Goal: Information Seeking & Learning: Learn about a topic

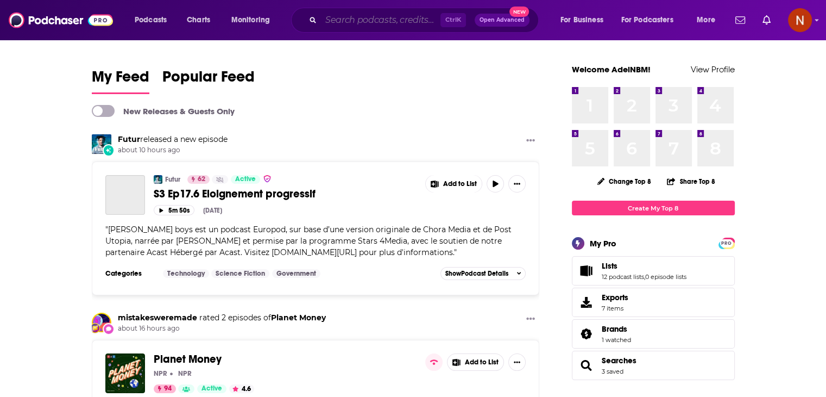
click at [386, 24] on input "Search podcasts, credits, & more..." at bounding box center [381, 19] width 120 height 17
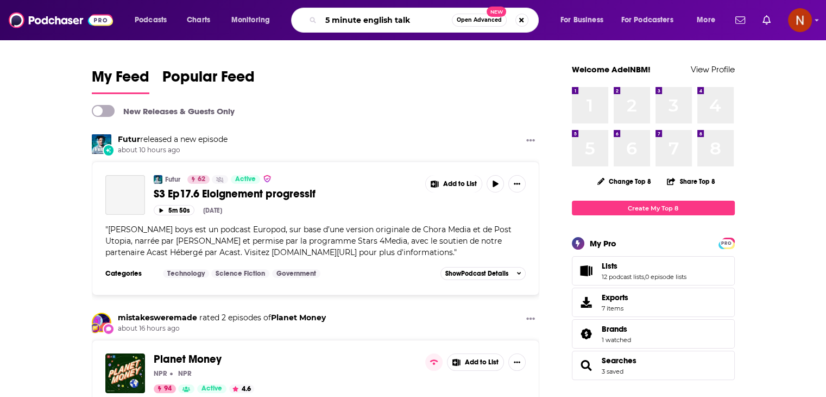
type input "5 minute english talk"
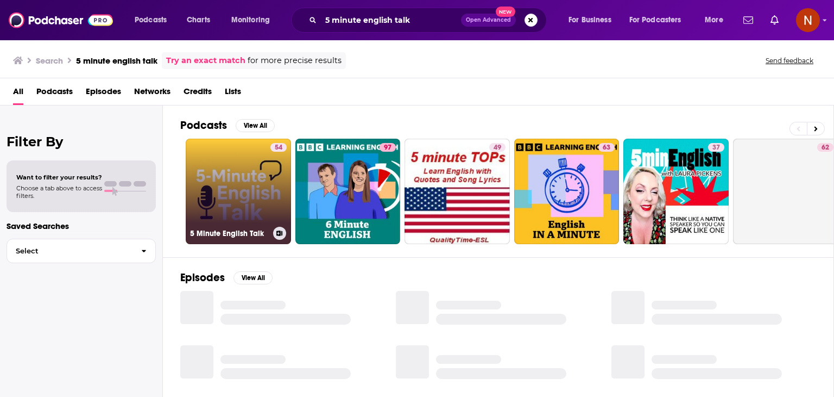
click at [264, 178] on link "54 5 Minute English Talk" at bounding box center [238, 191] width 105 height 105
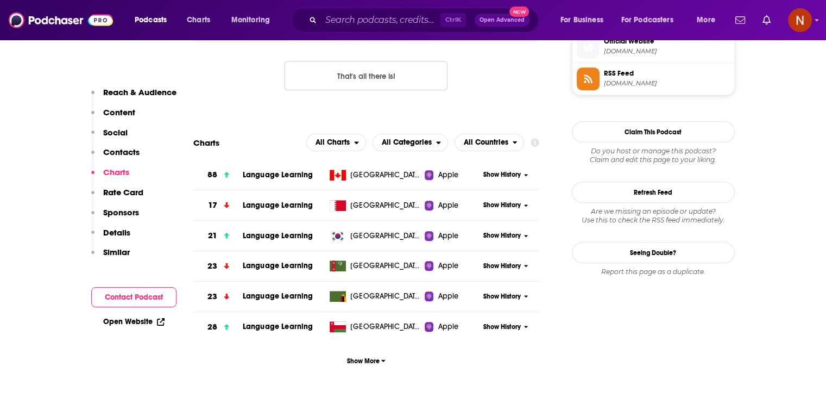
scroll to position [914, 0]
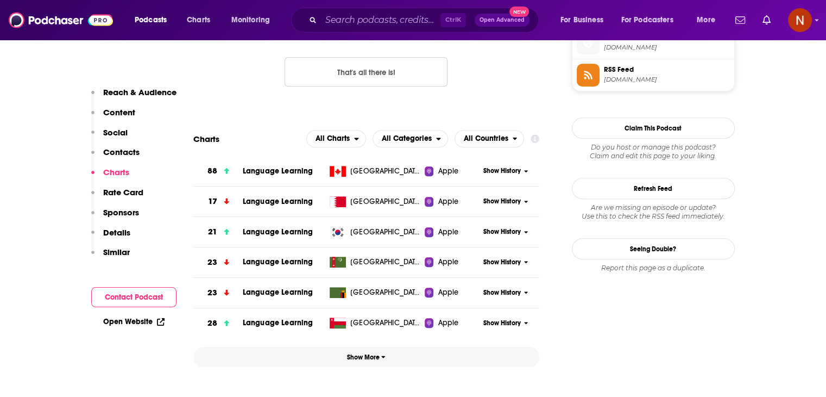
click at [366, 348] on button "Show More" at bounding box center [366, 357] width 347 height 20
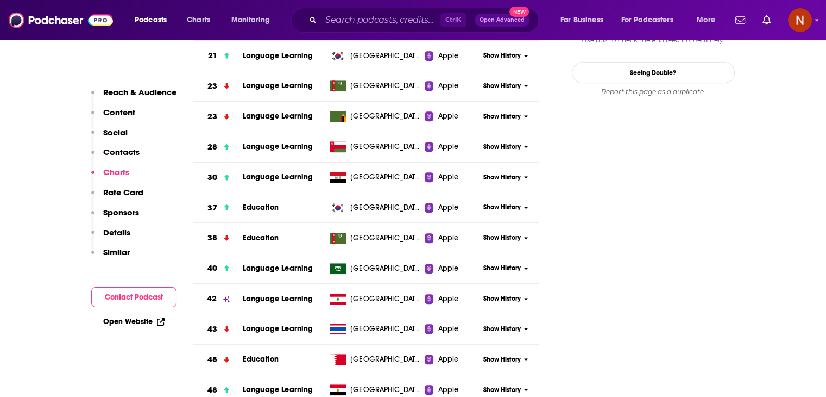
scroll to position [1090, 0]
click at [497, 265] on span "Show History" at bounding box center [501, 268] width 37 height 9
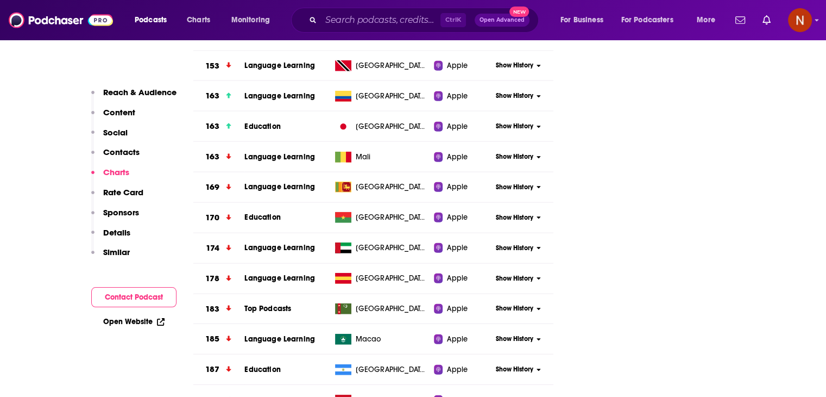
scroll to position [2892, 0]
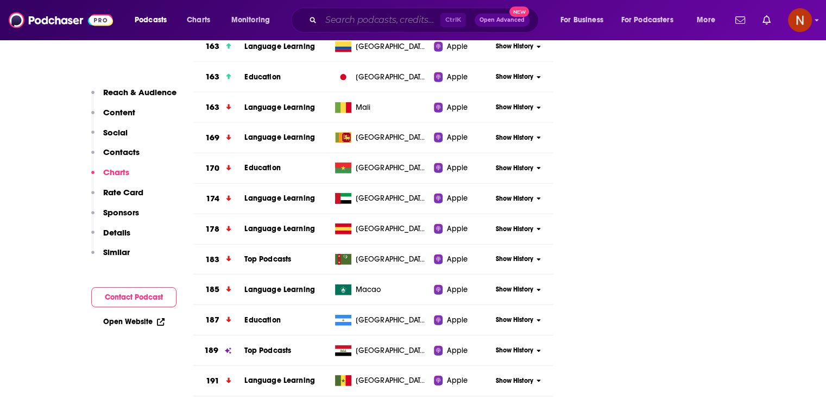
click at [399, 16] on input "Search podcasts, credits, & more..." at bounding box center [381, 19] width 120 height 17
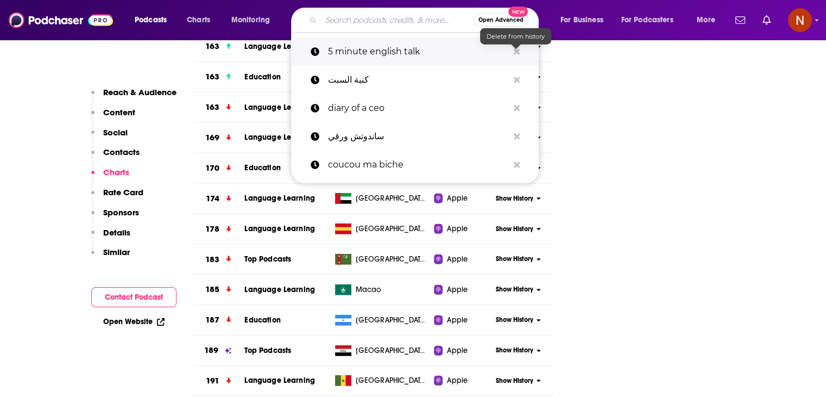
click at [515, 53] on icon "Search podcasts, credits, & more..." at bounding box center [517, 51] width 6 height 9
